Goal: Navigation & Orientation: Find specific page/section

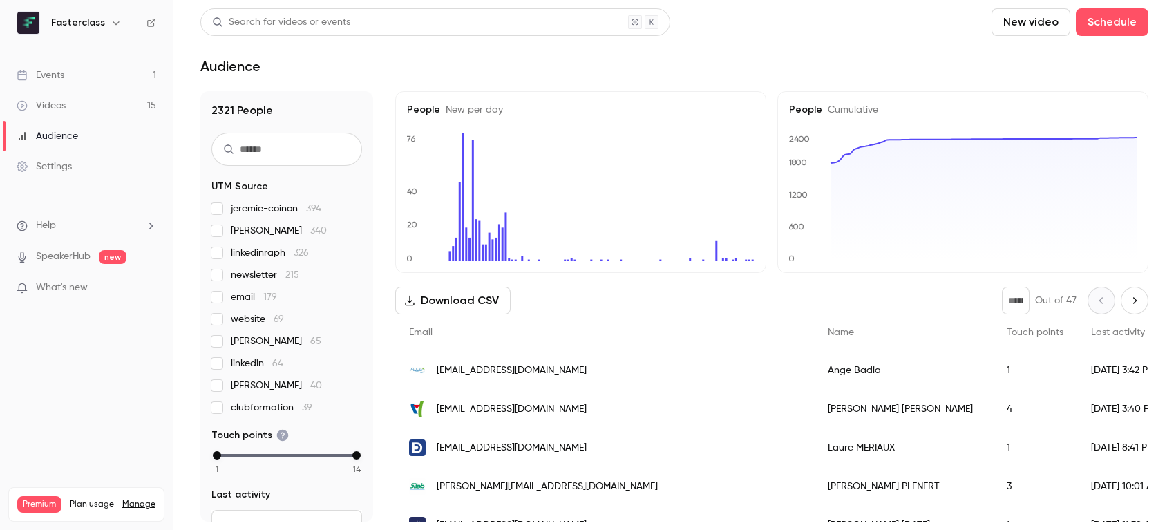
click at [109, 77] on link "Events 1" at bounding box center [86, 75] width 173 height 30
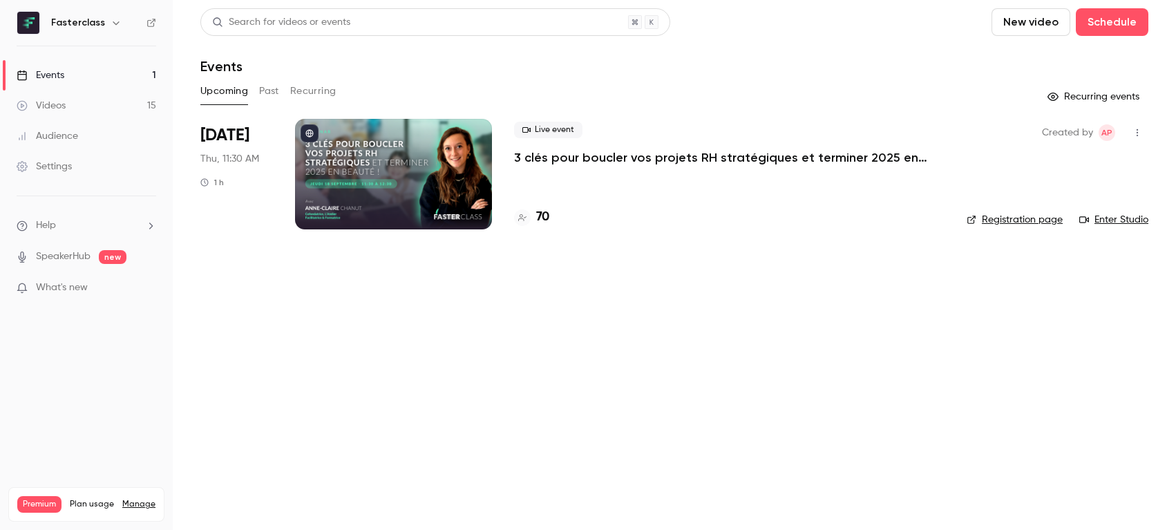
click at [547, 214] on h4 "70" at bounding box center [542, 217] width 13 height 19
